Goal: Find specific page/section: Find specific page/section

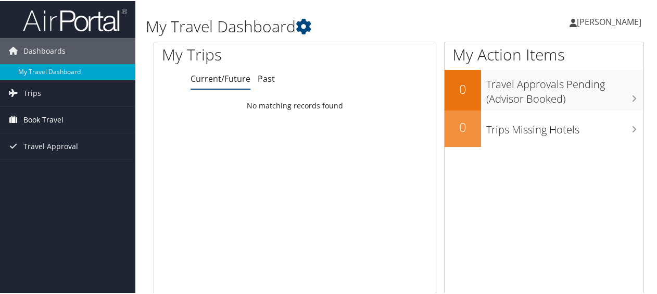
click at [56, 132] on span "Book Travel" at bounding box center [43, 119] width 40 height 26
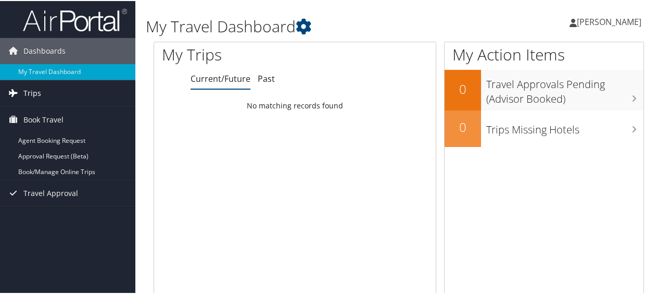
click at [36, 105] on span "Trips" at bounding box center [32, 92] width 18 height 26
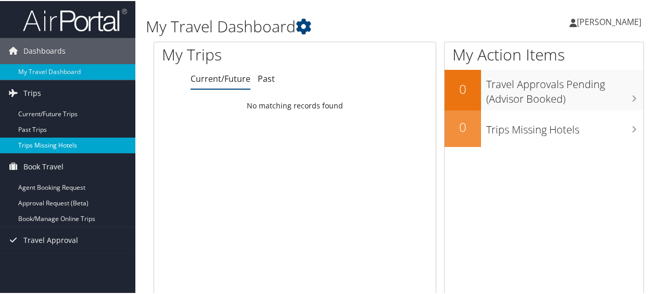
click at [66, 152] on link "Trips Missing Hotels" at bounding box center [67, 144] width 135 height 16
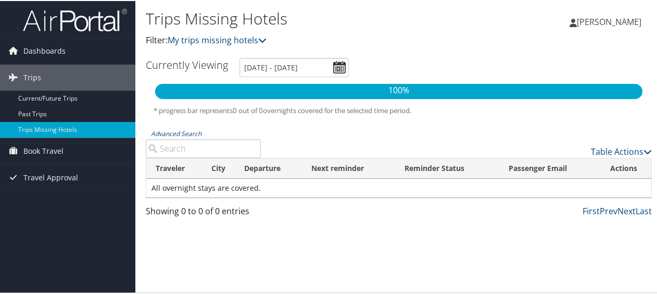
click at [269, 157] on div "Table Actions" at bounding box center [464, 142] width 391 height 30
click at [239, 76] on input "[DATE] - [DATE]" at bounding box center [293, 66] width 109 height 19
click at [276, 157] on div "Table Actions" at bounding box center [464, 150] width 376 height 12
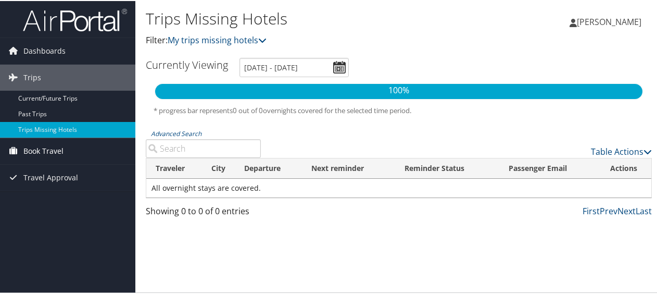
click at [60, 149] on span "Book Travel" at bounding box center [43, 150] width 40 height 26
